Goal: Find specific fact: Find specific fact

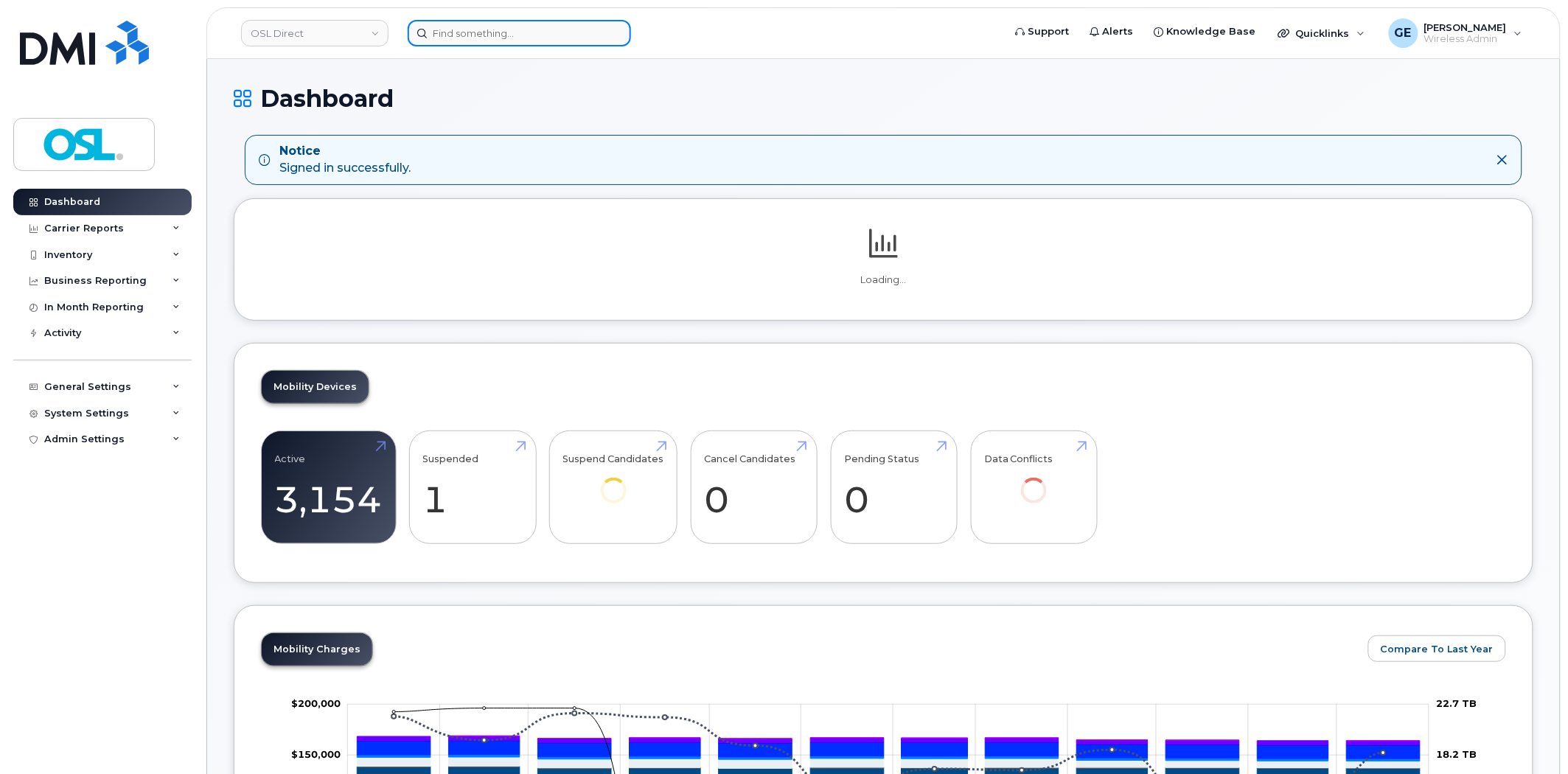
click at [502, 25] on input at bounding box center [519, 33] width 223 height 26
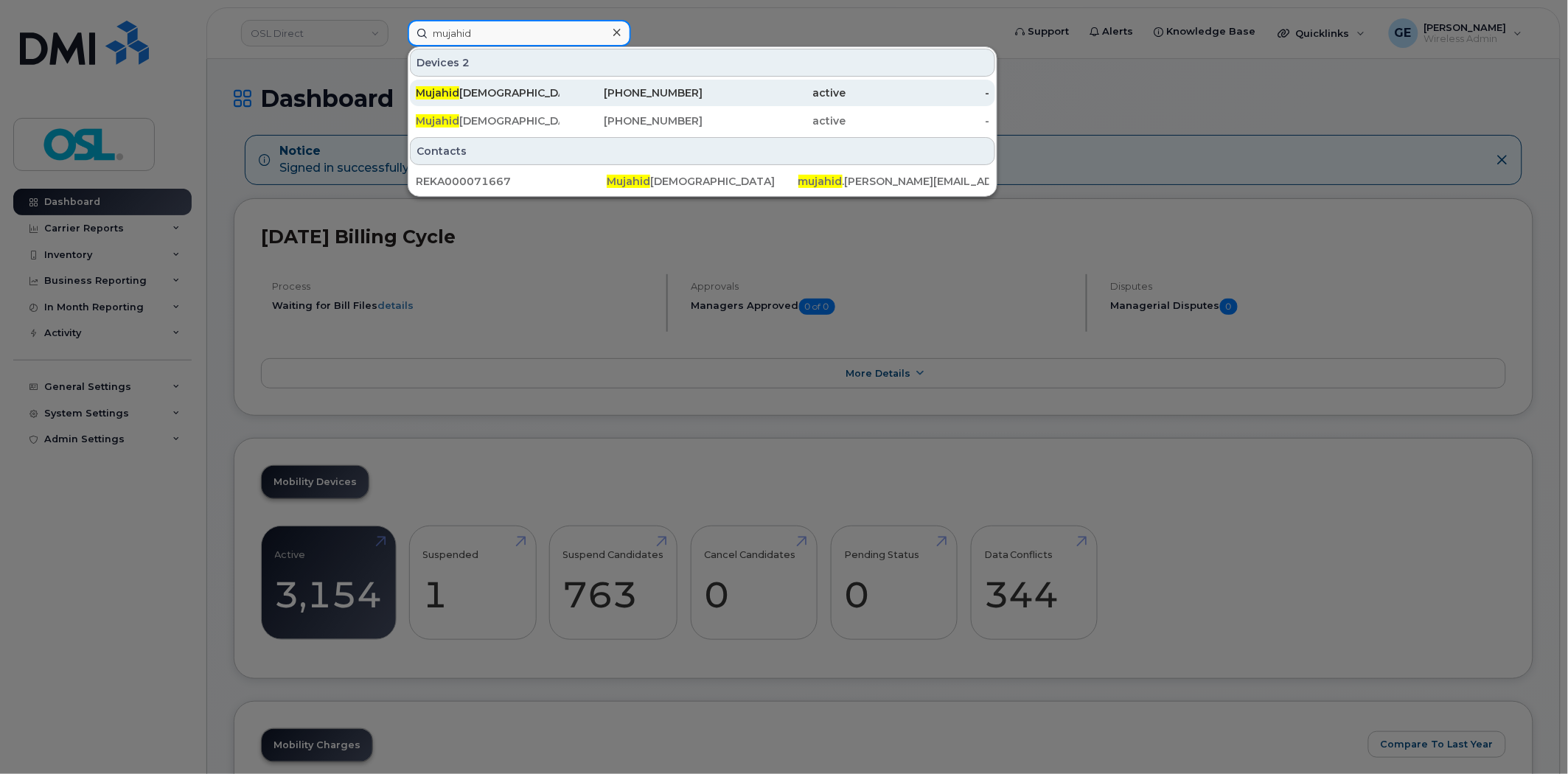
type input "mujahid"
click at [605, 93] on div "[PHONE_NUMBER]" at bounding box center [631, 93] width 144 height 15
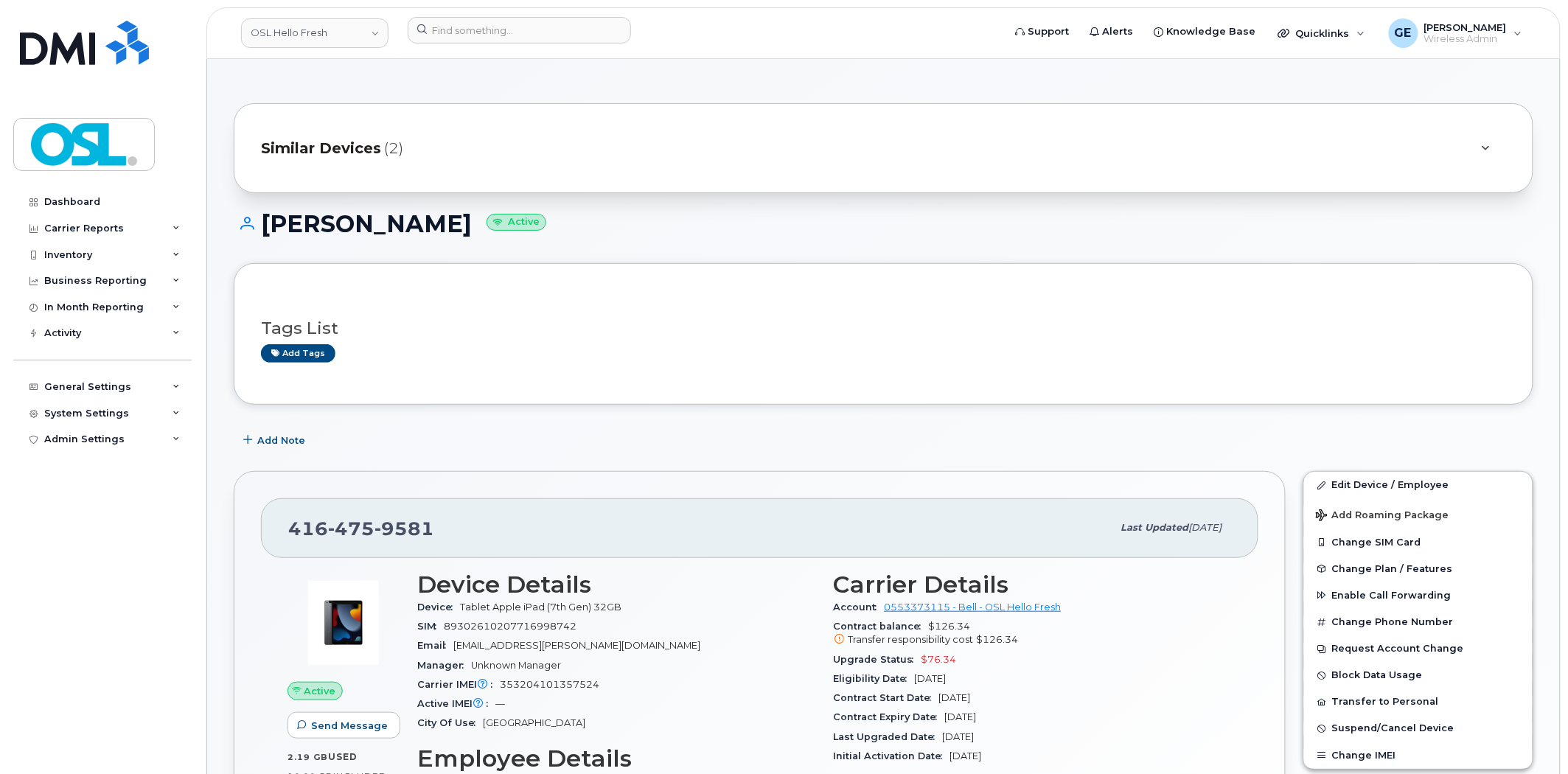
click at [369, 150] on span "Similar Devices" at bounding box center [321, 148] width 120 height 21
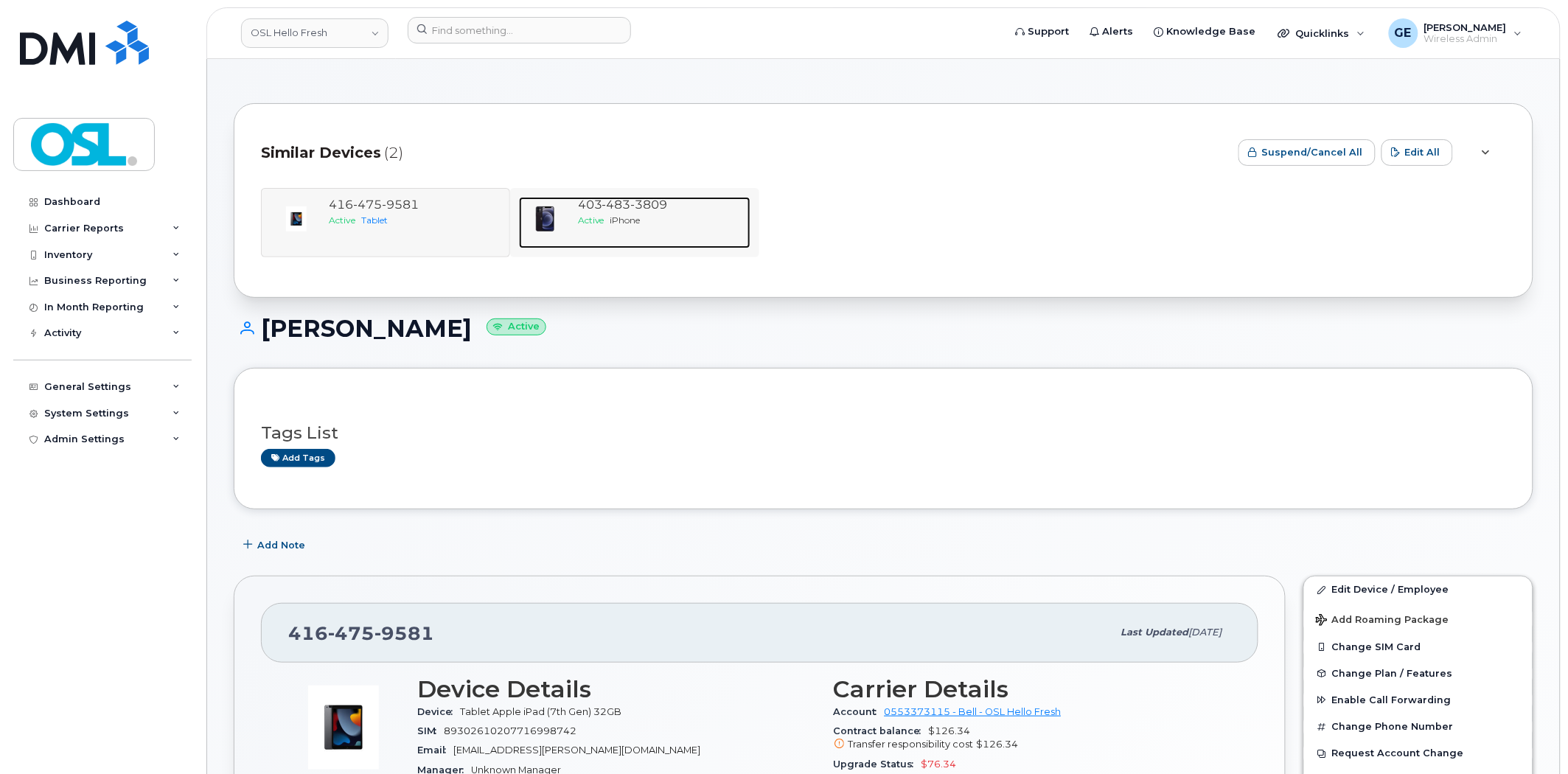
click at [566, 205] on div at bounding box center [546, 219] width 53 height 44
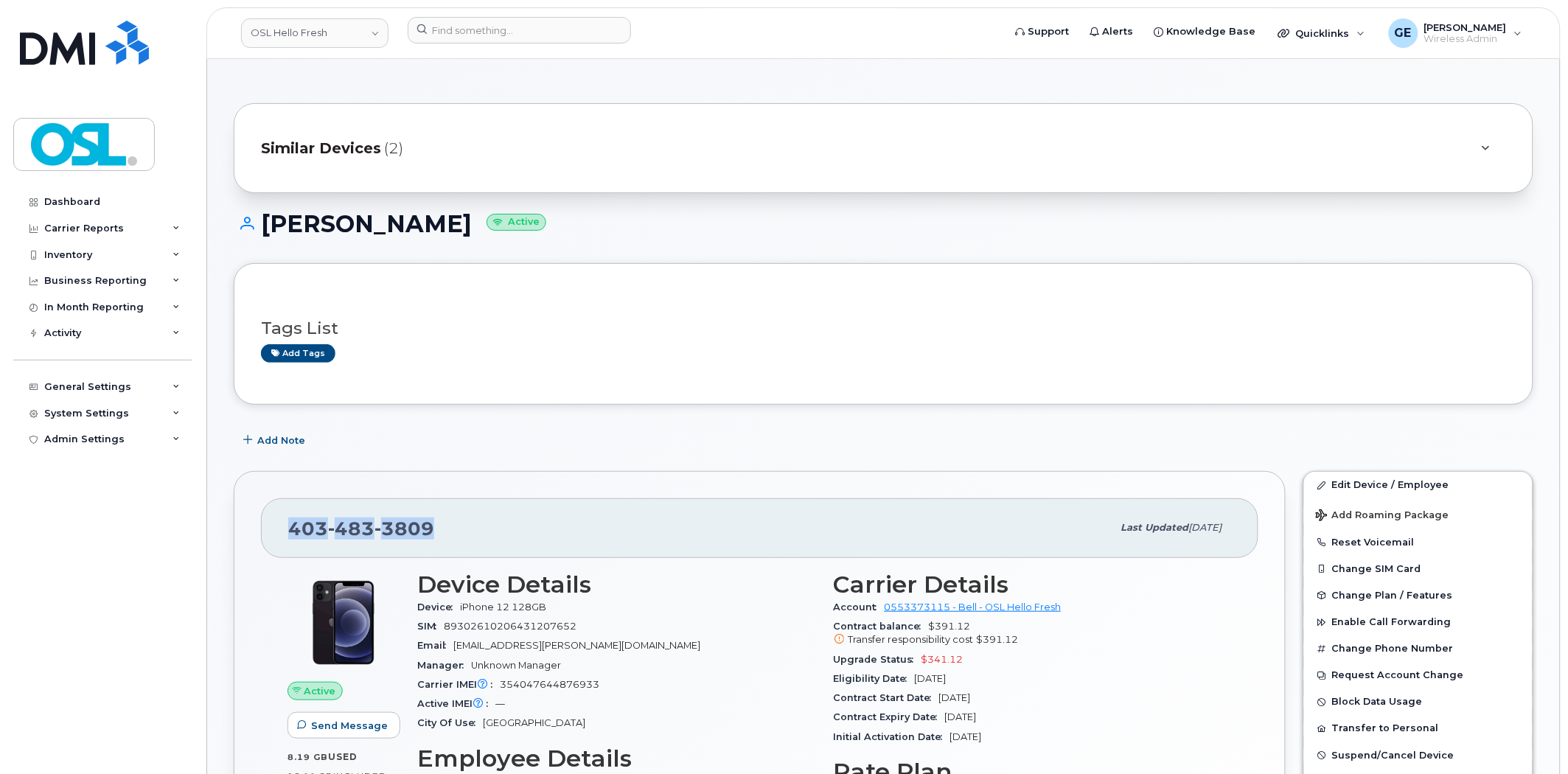
drag, startPoint x: 446, startPoint y: 520, endPoint x: 284, endPoint y: 535, distance: 162.7
click at [284, 535] on div "403 483 3809 Last updated Aug 11, 2025" at bounding box center [759, 527] width 997 height 59
copy span "403 483 3809"
